Goal: Information Seeking & Learning: Learn about a topic

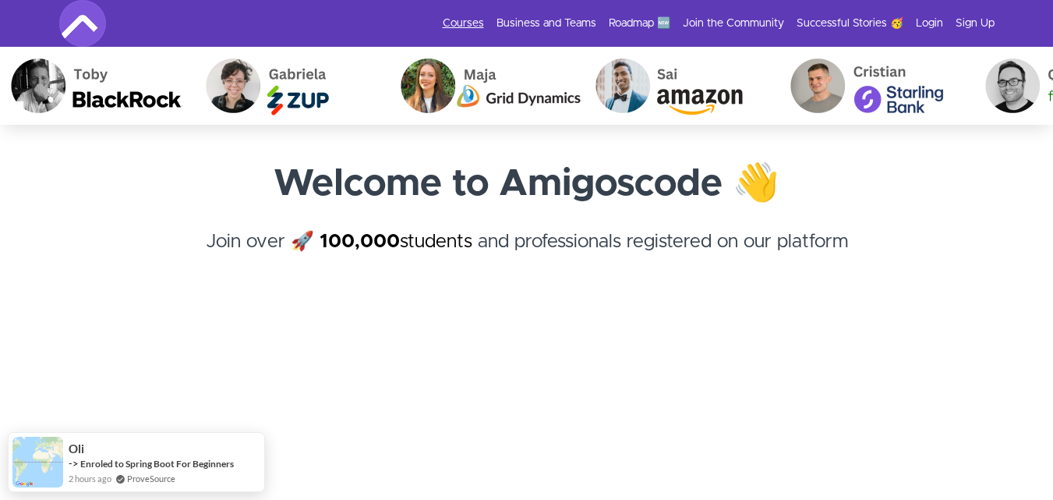
click at [460, 18] on link "Courses" at bounding box center [463, 24] width 41 height 16
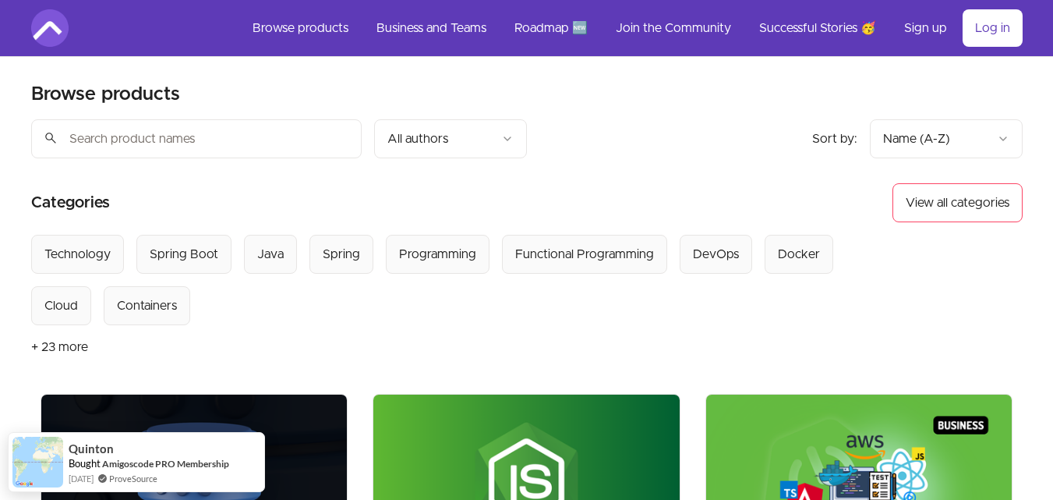
click at [58, 341] on button "+ 23 more" at bounding box center [59, 347] width 57 height 44
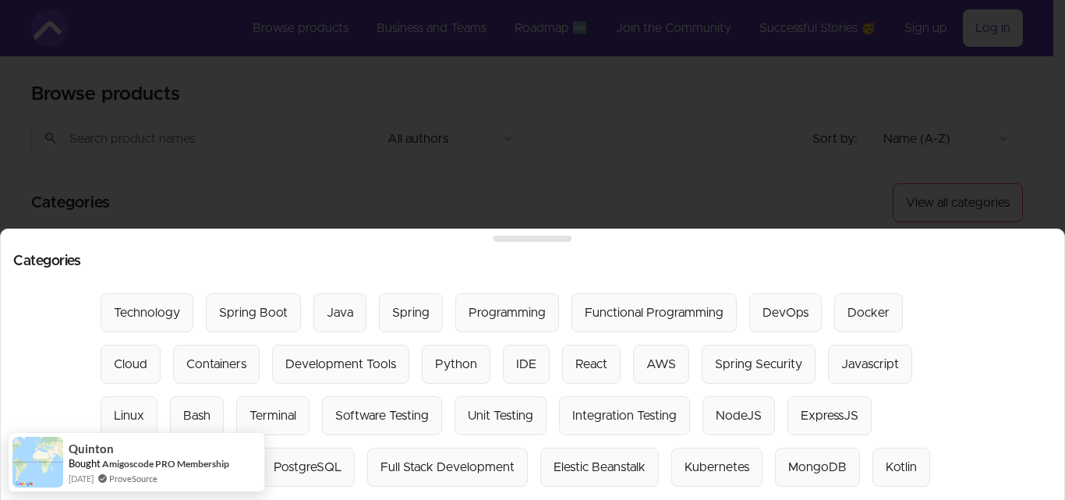
click at [401, 207] on div at bounding box center [532, 250] width 1065 height 500
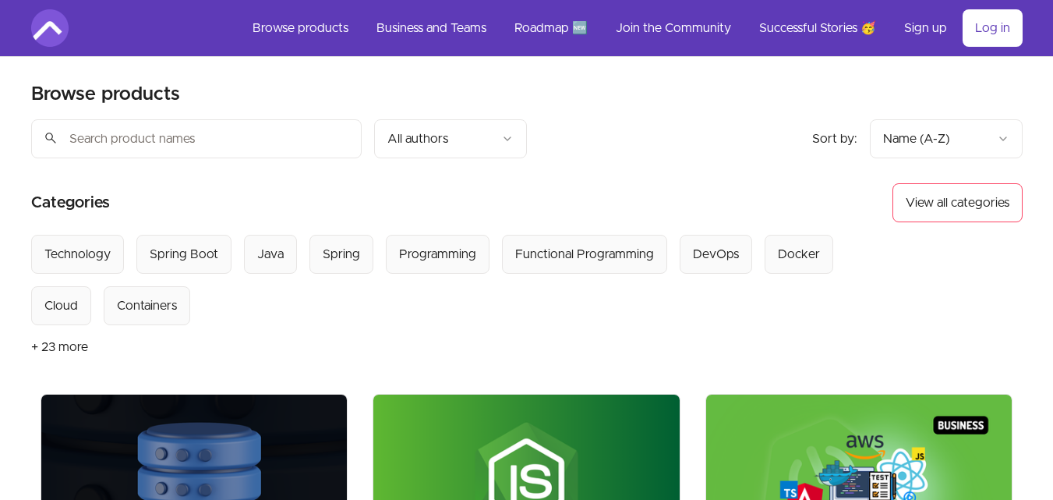
click at [235, 132] on input "search" at bounding box center [196, 138] width 330 height 39
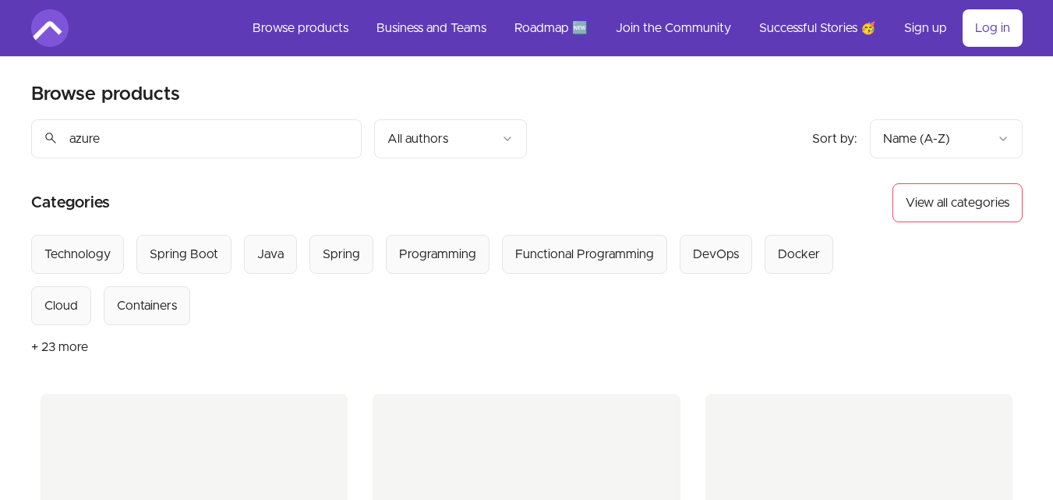
type input "azure"
